Goal: Information Seeking & Learning: Learn about a topic

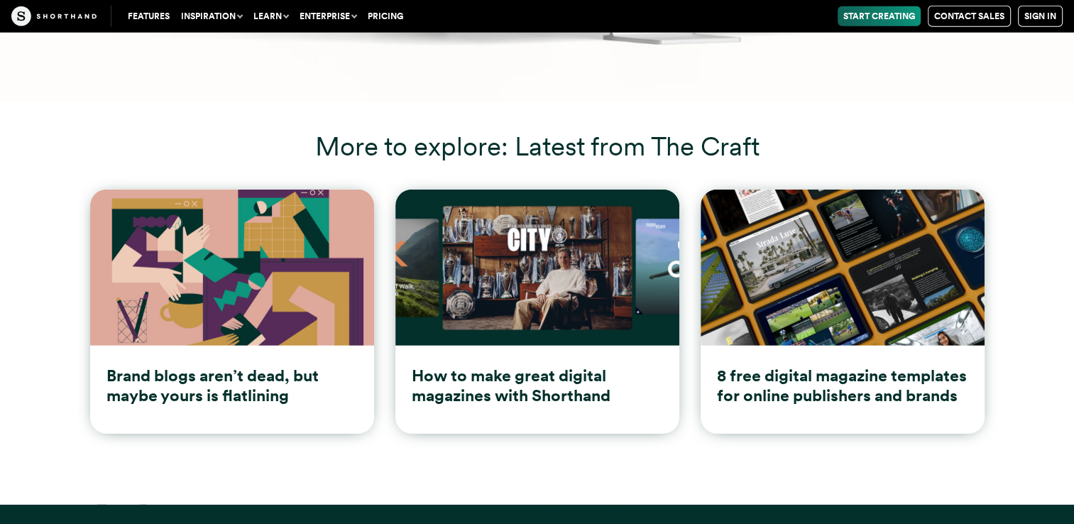
scroll to position [19977, 0]
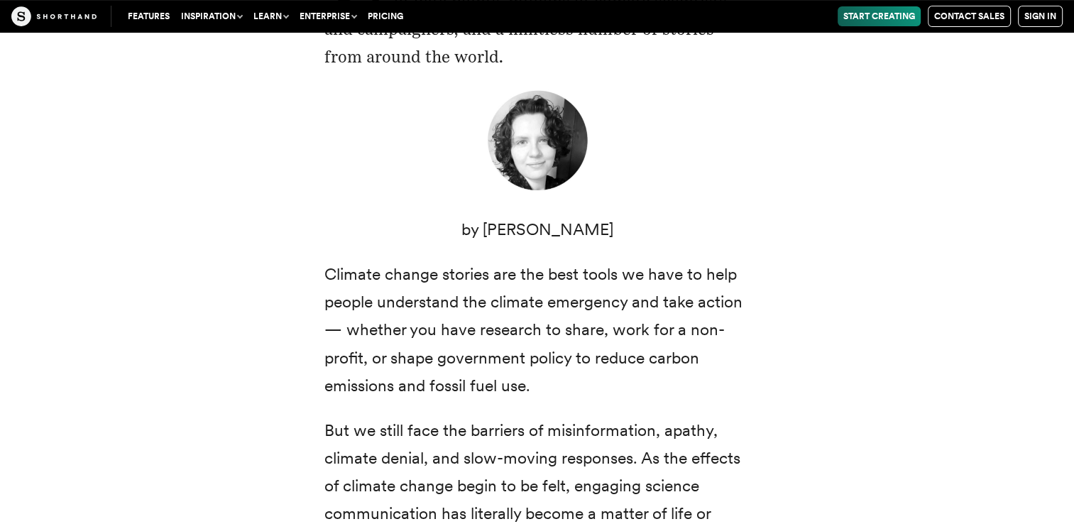
scroll to position [473, 0]
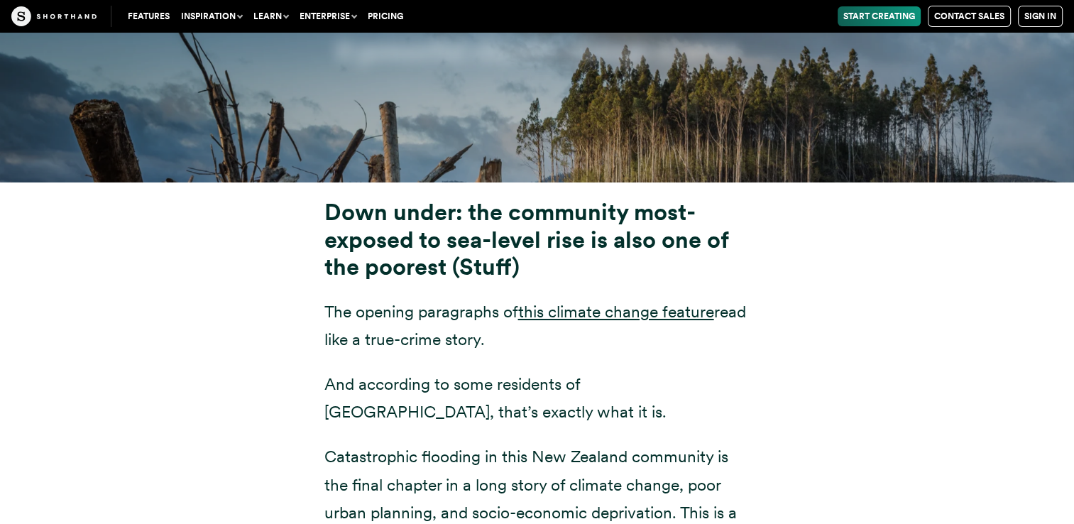
scroll to position [5272, 0]
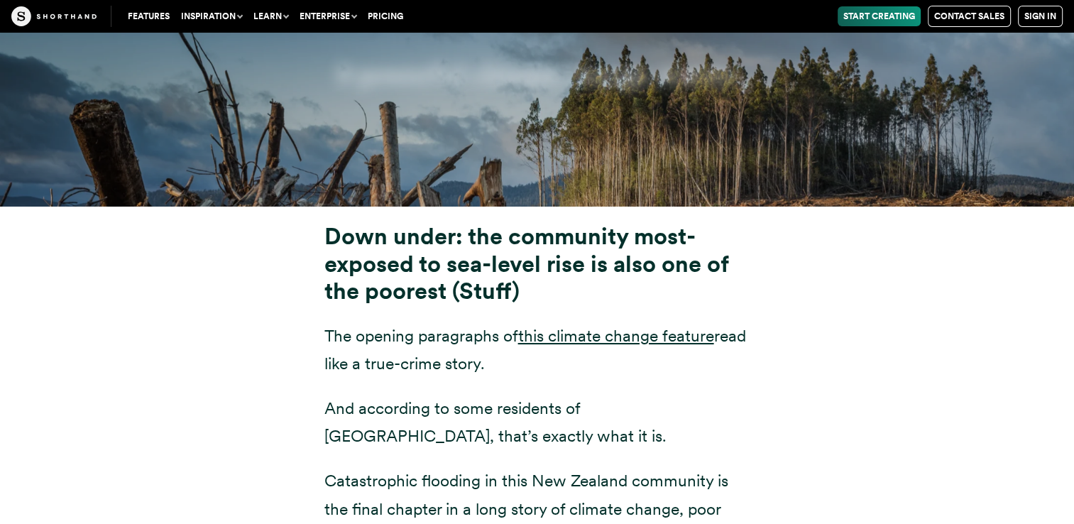
click at [579, 322] on p "The opening paragraphs of this climate change feature read like a true-crime st…" at bounding box center [538, 349] width 426 height 55
click at [576, 322] on p "The opening paragraphs of this climate change feature read like a true-crime st…" at bounding box center [538, 349] width 426 height 55
click at [576, 326] on link "this climate change feature" at bounding box center [616, 336] width 196 height 20
click at [591, 326] on link "this climate change feature" at bounding box center [616, 336] width 196 height 20
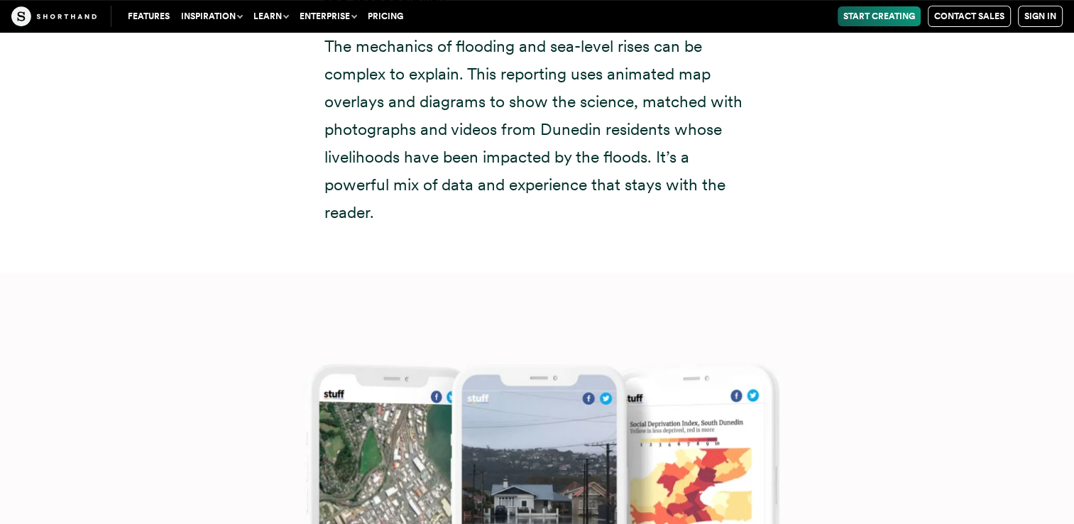
scroll to position [5035, 0]
